Goal: Transaction & Acquisition: Purchase product/service

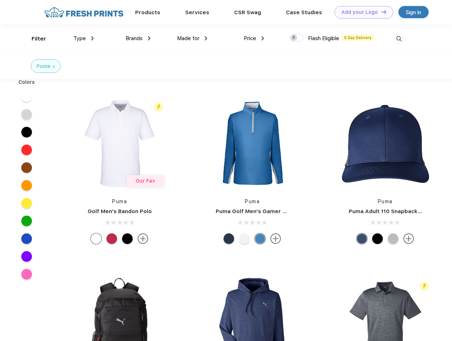
click at [361, 12] on link "Add your Logo Design Tool" at bounding box center [364, 12] width 59 height 12
click at [0, 0] on div "Design Tool" at bounding box center [0, 0] width 0 height 0
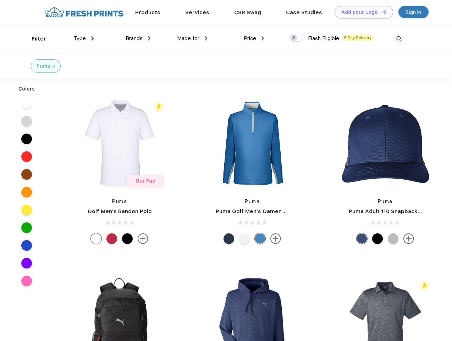
click at [381, 12] on link "Add your Logo Design Tool" at bounding box center [364, 12] width 59 height 12
click at [34, 39] on div "Filter" at bounding box center [39, 39] width 15 height 8
click at [84, 38] on span "Type" at bounding box center [79, 38] width 12 height 6
click at [138, 38] on span "Brands" at bounding box center [134, 38] width 17 height 6
click at [192, 38] on span "Made for" at bounding box center [188, 38] width 22 height 6
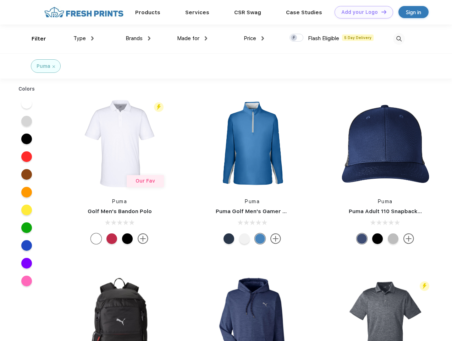
click at [254, 38] on span "Price" at bounding box center [250, 38] width 12 height 6
click at [297, 38] on div at bounding box center [296, 38] width 14 height 8
click at [294, 38] on input "checkbox" at bounding box center [291, 35] width 5 height 5
click at [399, 39] on img at bounding box center [399, 39] width 12 height 12
